Goal: Task Accomplishment & Management: Complete application form

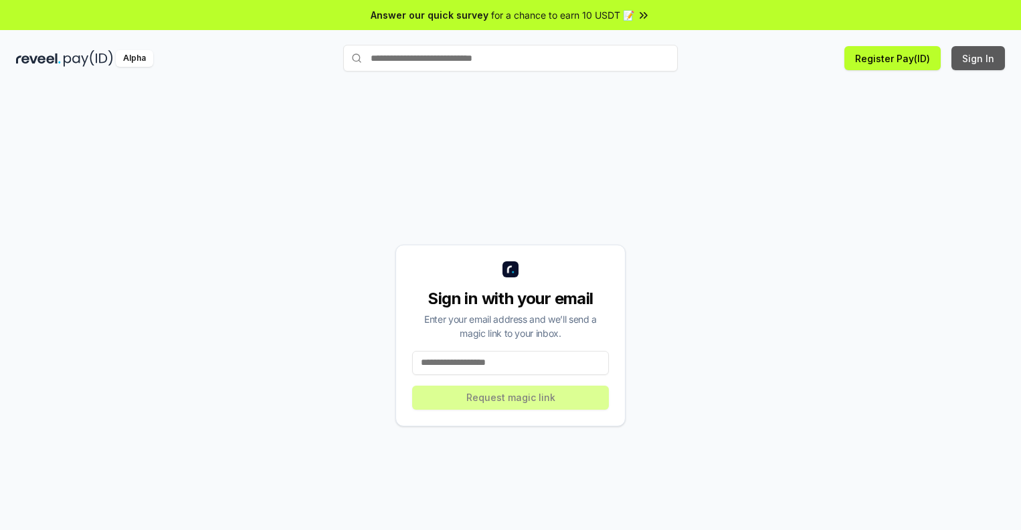
click at [978, 58] on button "Sign In" at bounding box center [978, 58] width 54 height 24
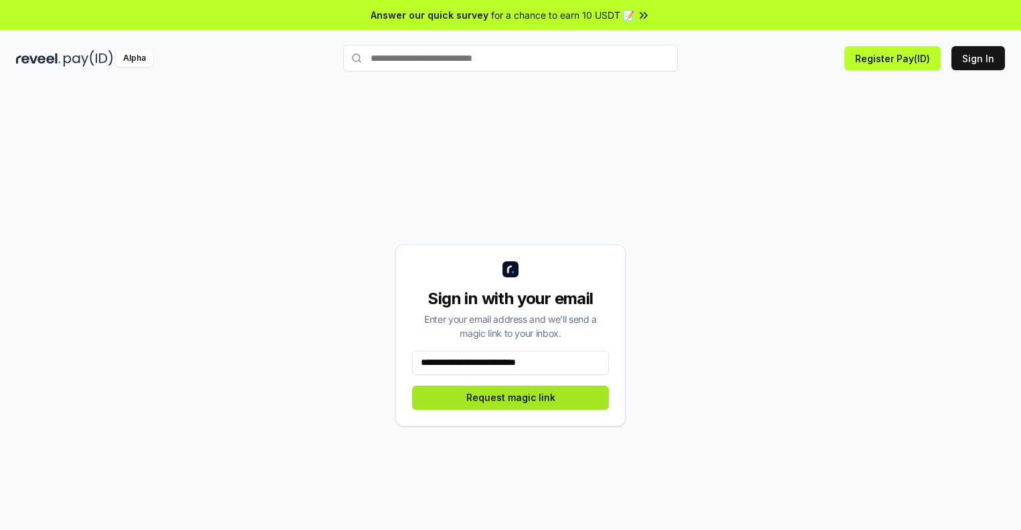
type input "**********"
click at [510, 397] on button "Request magic link" at bounding box center [510, 398] width 197 height 24
